Goal: Information Seeking & Learning: Learn about a topic

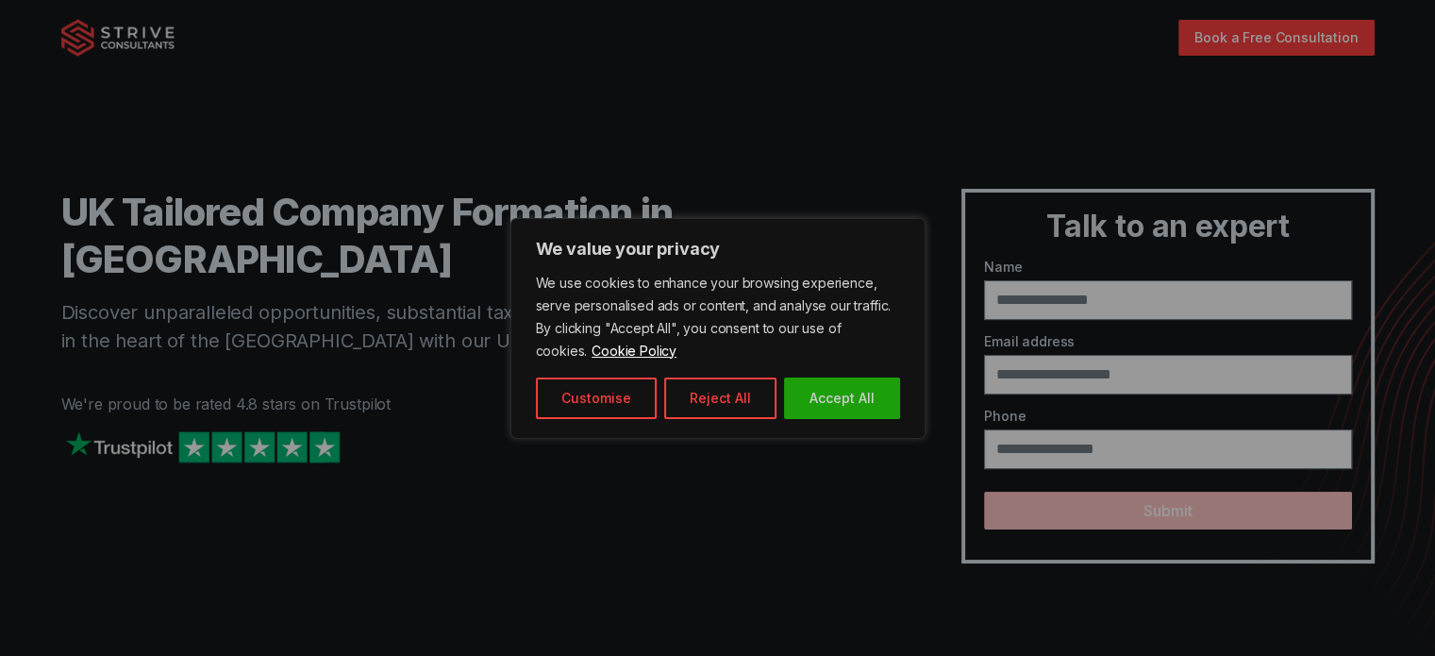
click at [176, 401] on div at bounding box center [717, 328] width 1435 height 656
click at [687, 388] on button "Reject All" at bounding box center [720, 398] width 112 height 42
